Goal: Check status: Check status

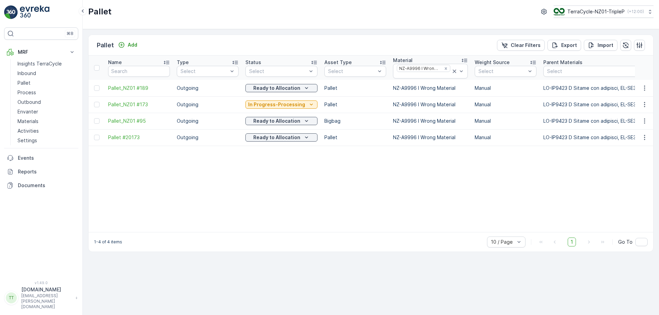
click at [32, 102] on p "Outbound" at bounding box center [28, 102] width 23 height 7
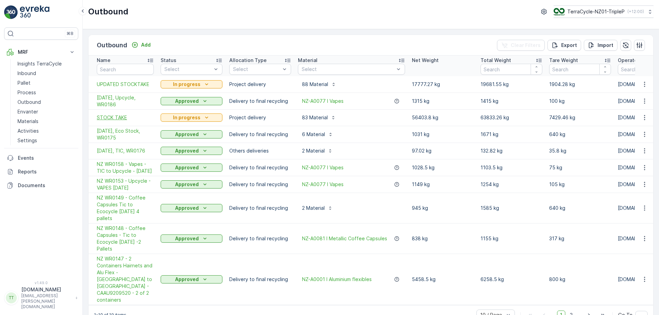
click at [112, 120] on span "STOCK TAKE" at bounding box center [125, 117] width 57 height 7
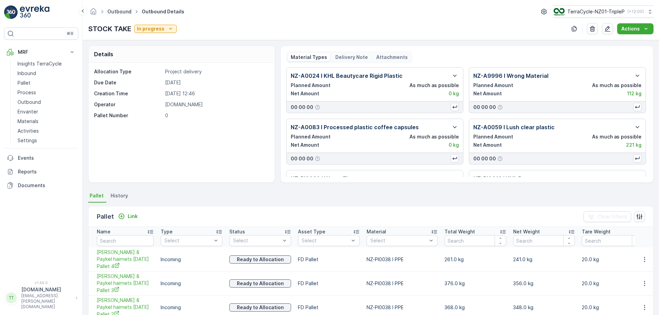
click at [114, 13] on link "Outbound" at bounding box center [119, 12] width 24 height 6
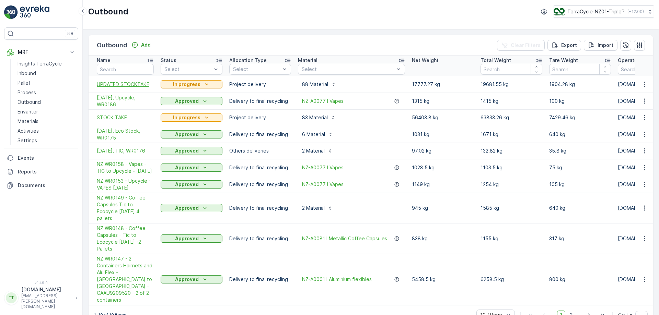
click at [125, 87] on span "UPDATED STOCKTAKE" at bounding box center [125, 84] width 57 height 7
